Goal: Navigation & Orientation: Find specific page/section

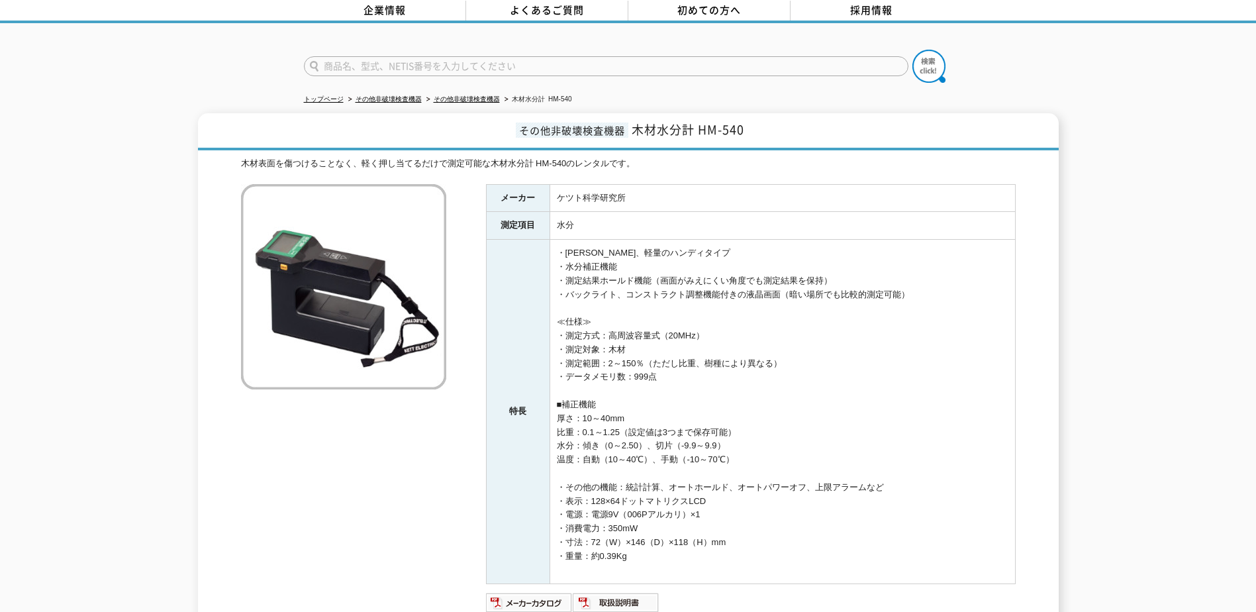
scroll to position [264, 0]
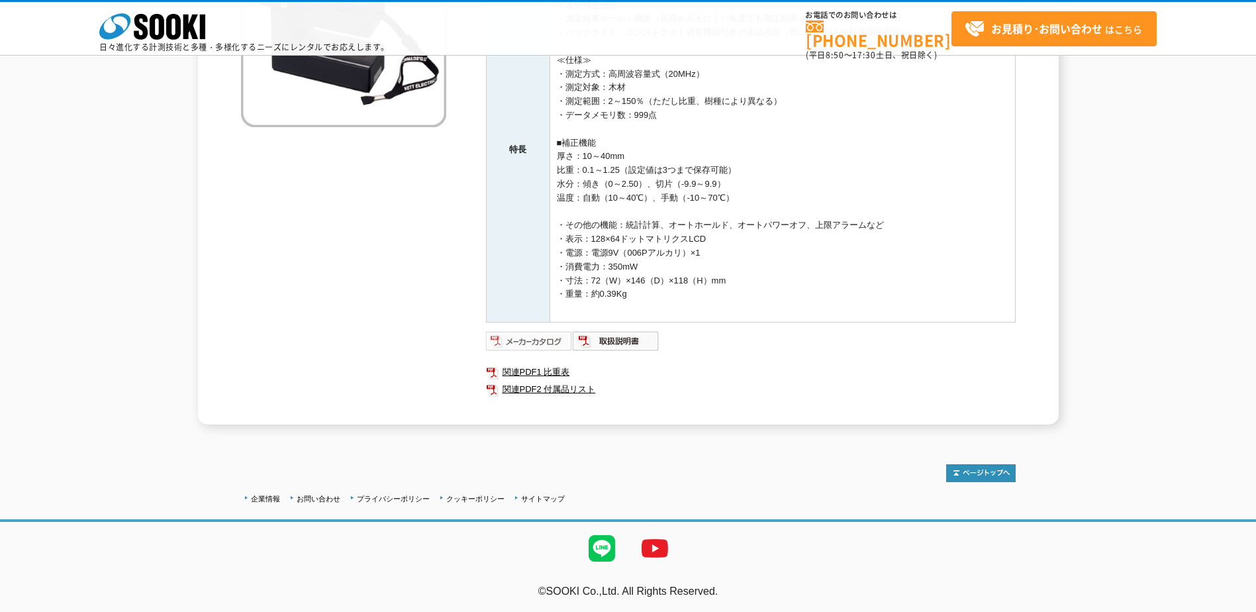
click at [542, 339] on img at bounding box center [529, 340] width 87 height 21
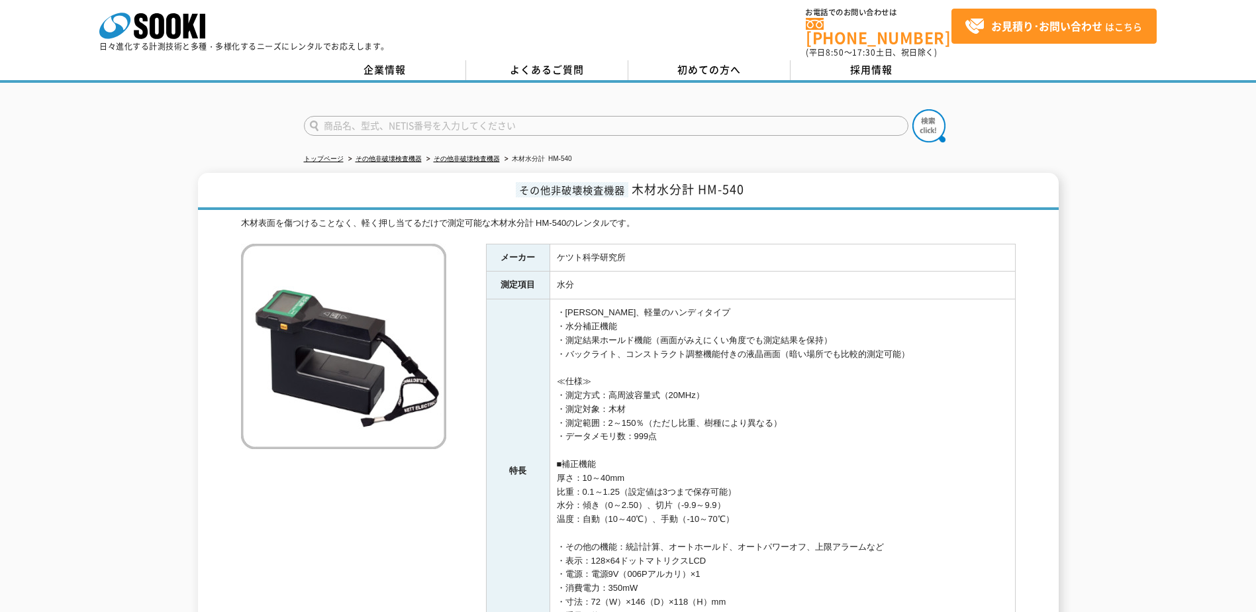
scroll to position [0, 0]
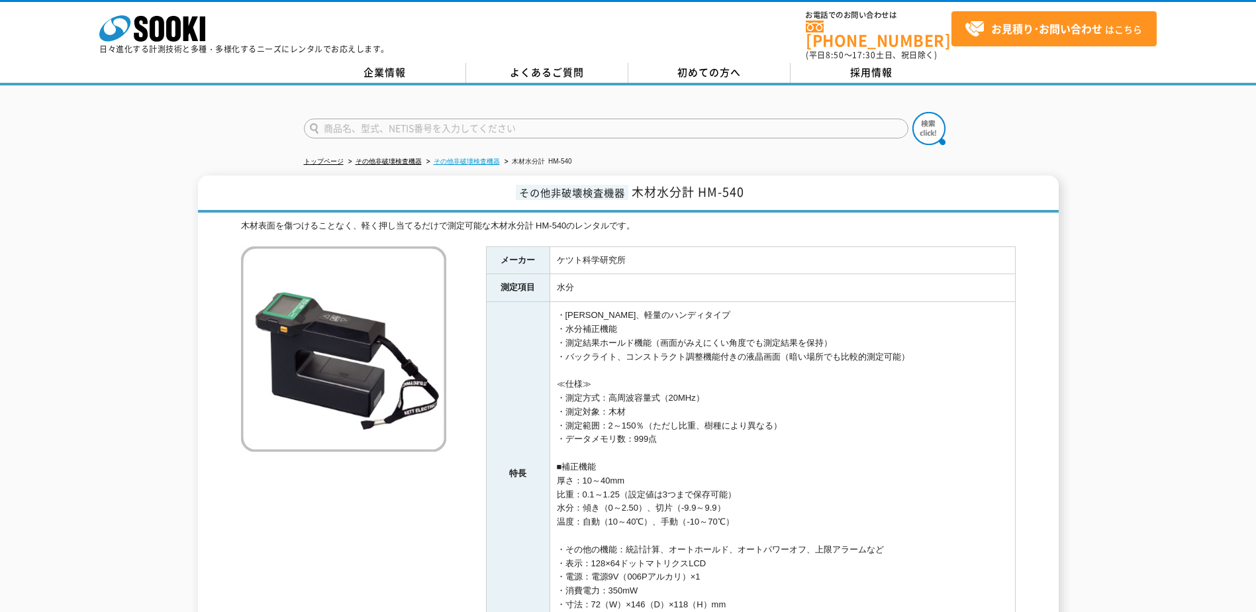
click at [456, 158] on link "その他非破壊検査機器" at bounding box center [467, 161] width 66 height 7
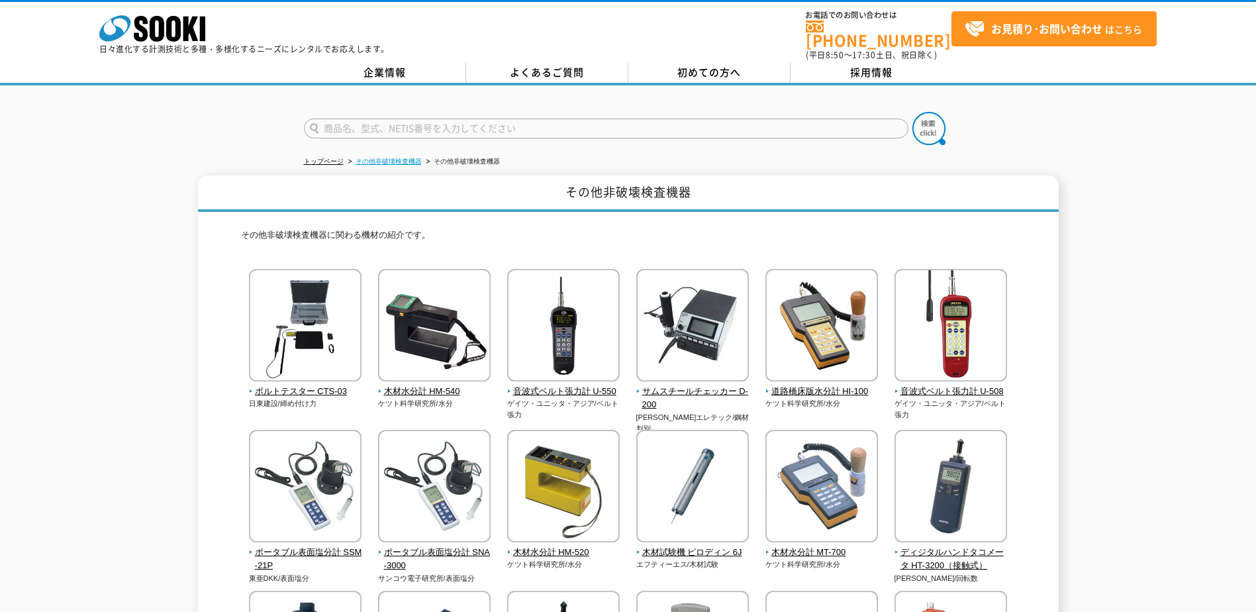
click at [393, 158] on link "その他非破壊検査機器" at bounding box center [389, 161] width 66 height 7
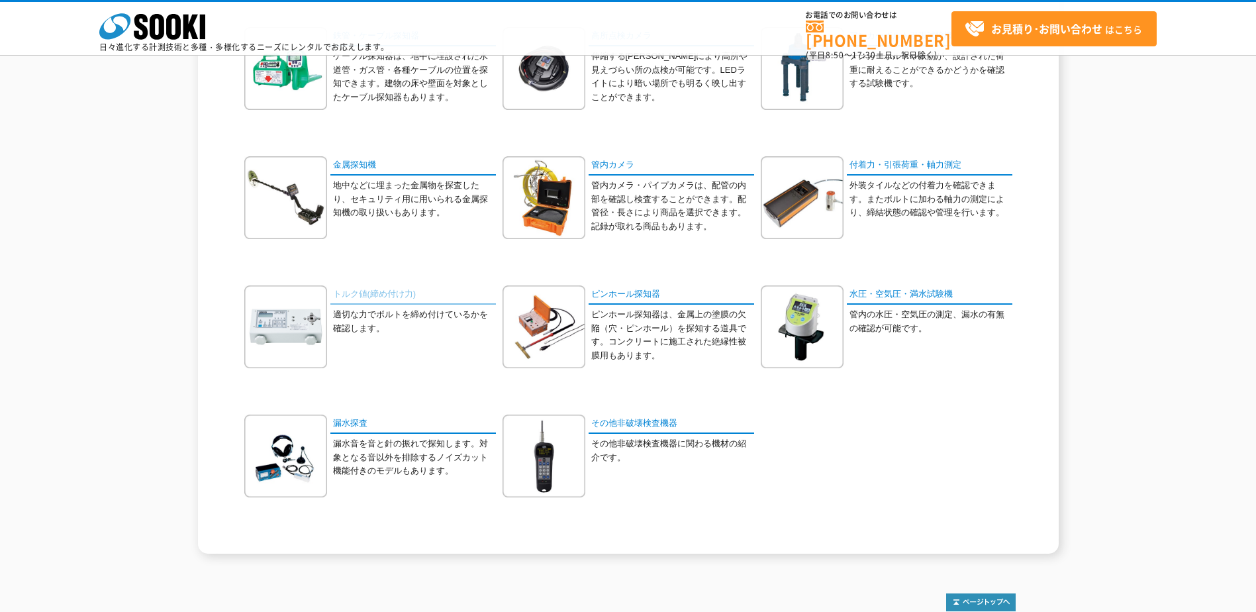
scroll to position [331, 0]
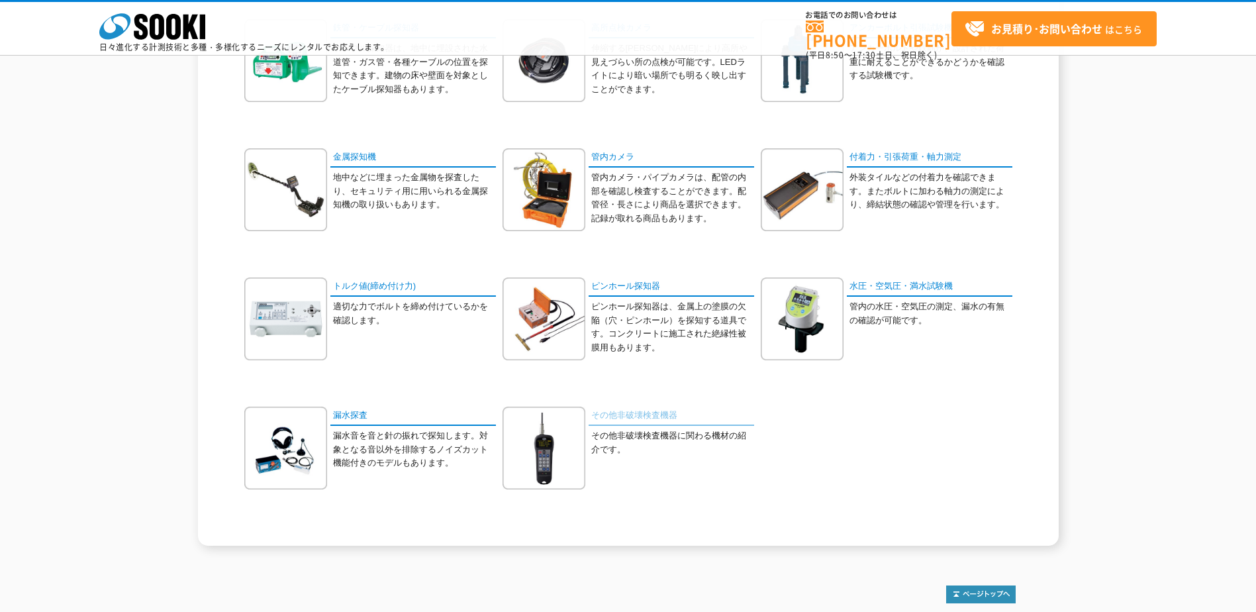
click at [655, 417] on link "その他非破壊検査機器" at bounding box center [672, 416] width 166 height 19
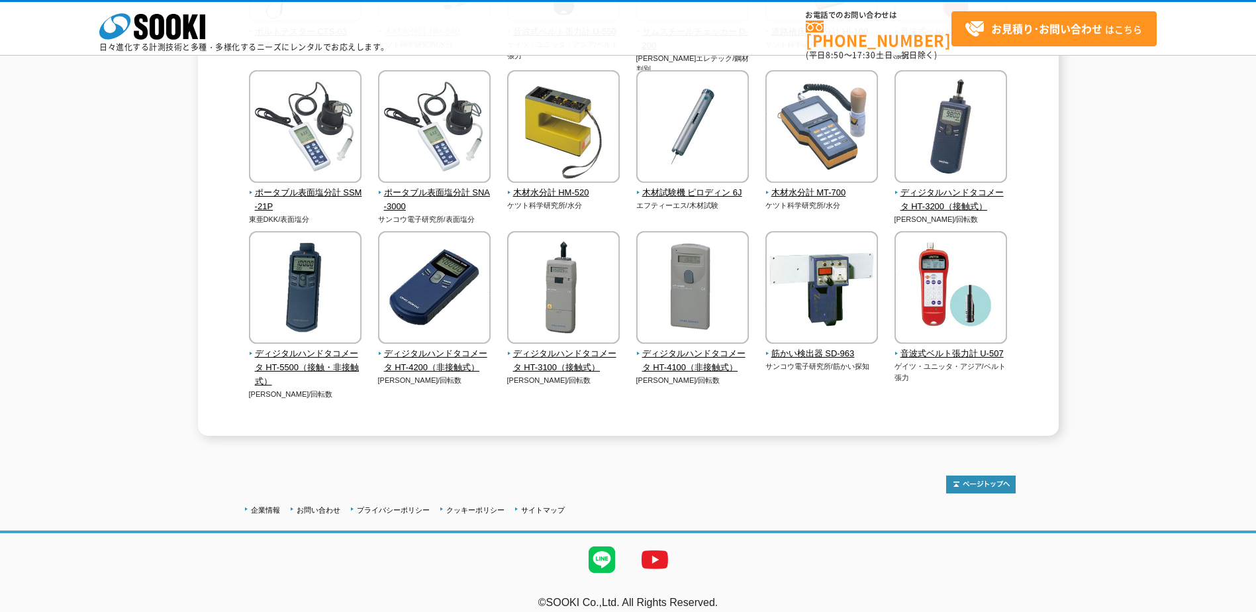
scroll to position [311, 0]
